Goal: Entertainment & Leisure: Consume media (video, audio)

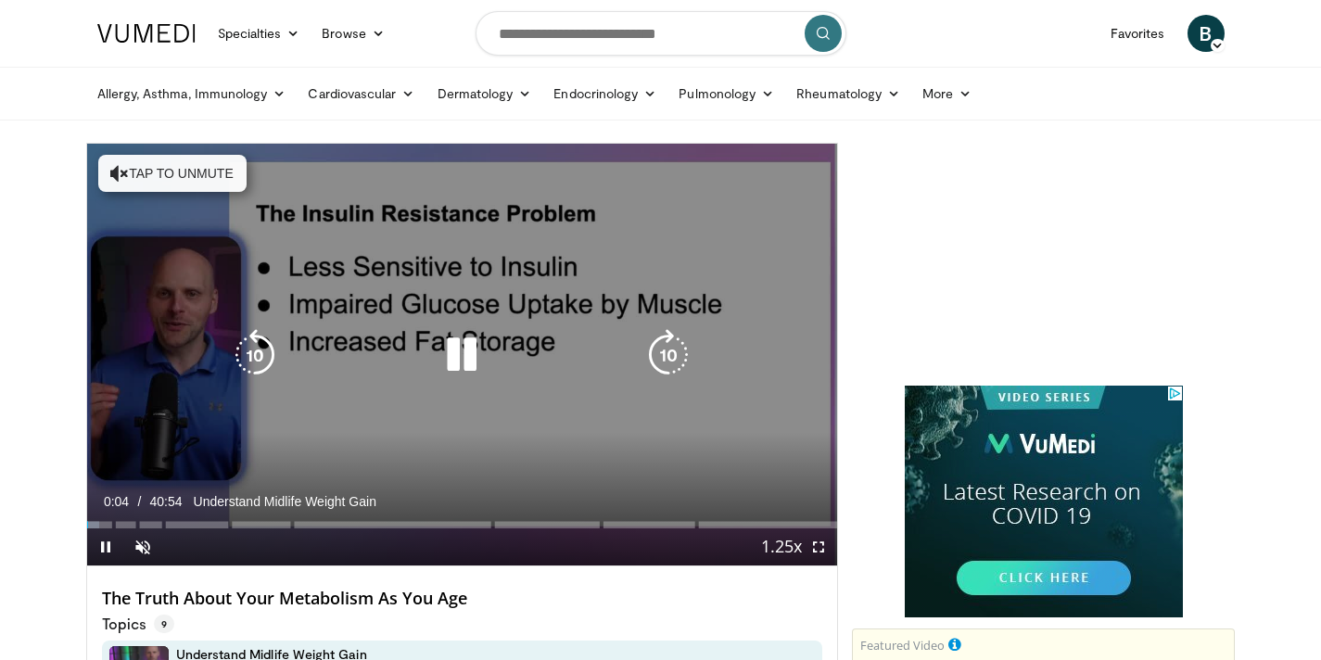
click at [209, 178] on button "Tap to unmute" at bounding box center [172, 173] width 148 height 37
click at [486, 356] on icon "Video Player" at bounding box center [462, 355] width 52 height 52
